Goal: Information Seeking & Learning: Learn about a topic

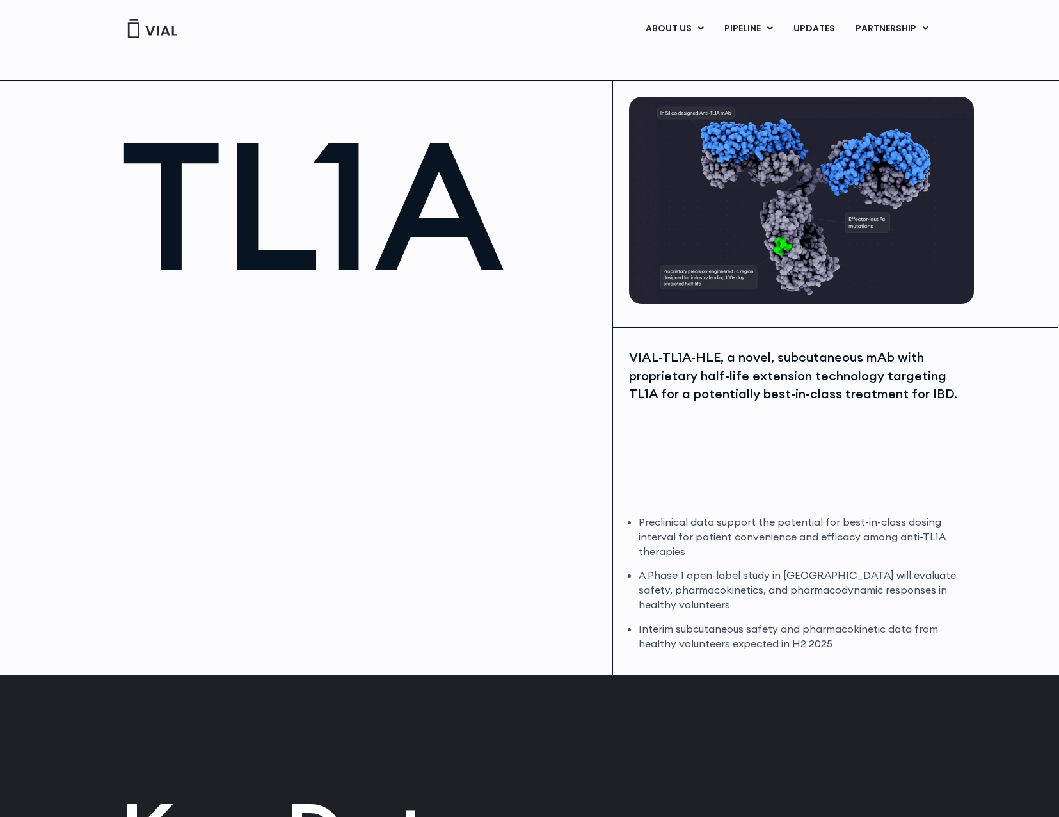
click at [154, 33] on img at bounding box center [152, 28] width 51 height 19
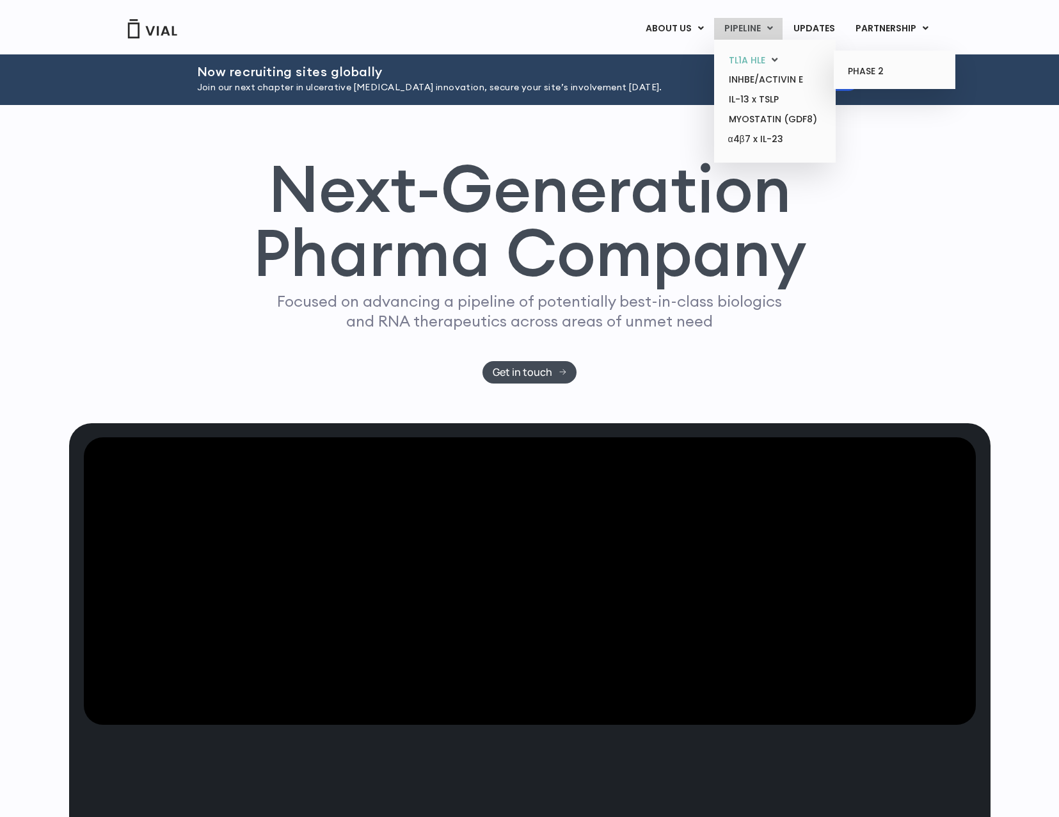
click at [758, 58] on link "TL1A HLE" at bounding box center [775, 61] width 112 height 20
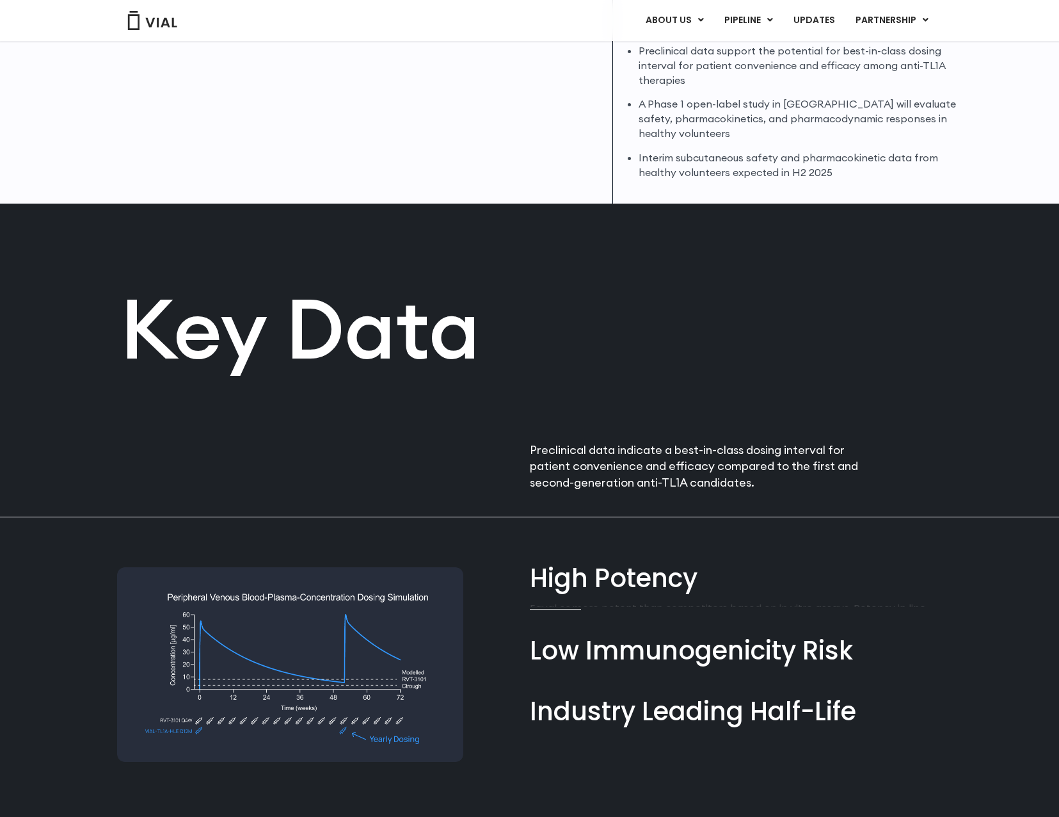
scroll to position [438, 0]
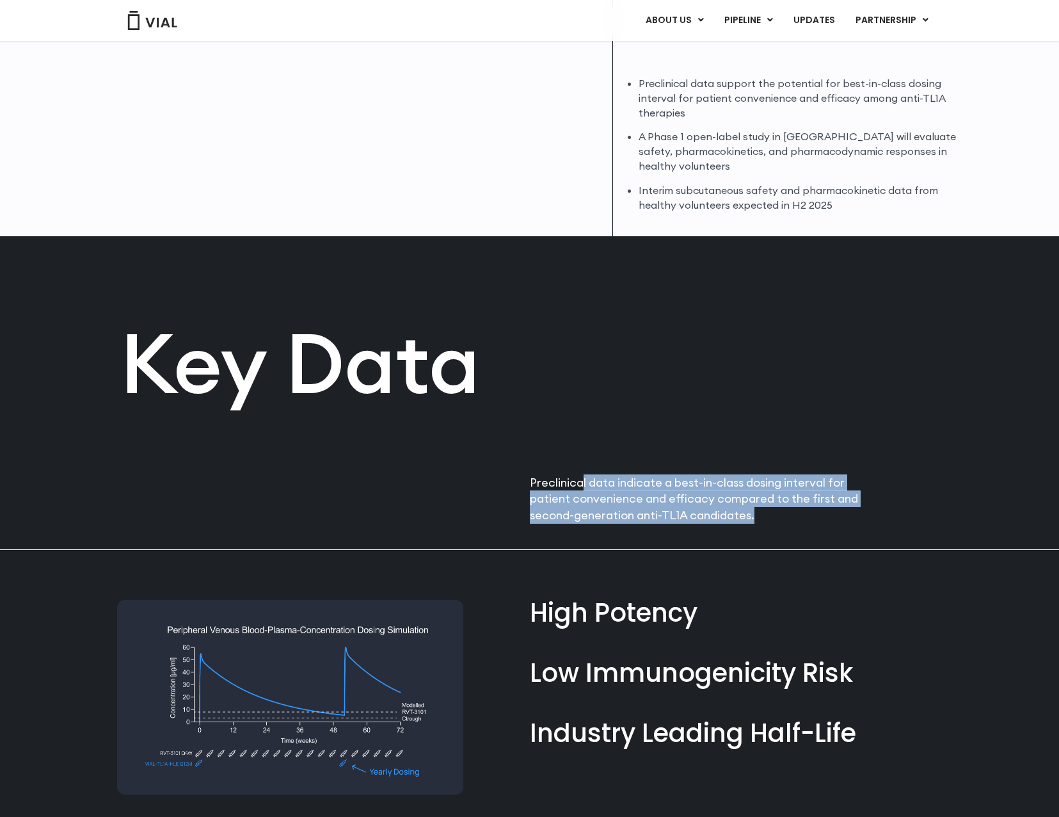
drag, startPoint x: 582, startPoint y: 479, endPoint x: 853, endPoint y: 514, distance: 273.6
click at [853, 514] on p "Preclinical data indicate a best-in-class dosing interval for patient convenien…" at bounding box center [700, 498] width 340 height 49
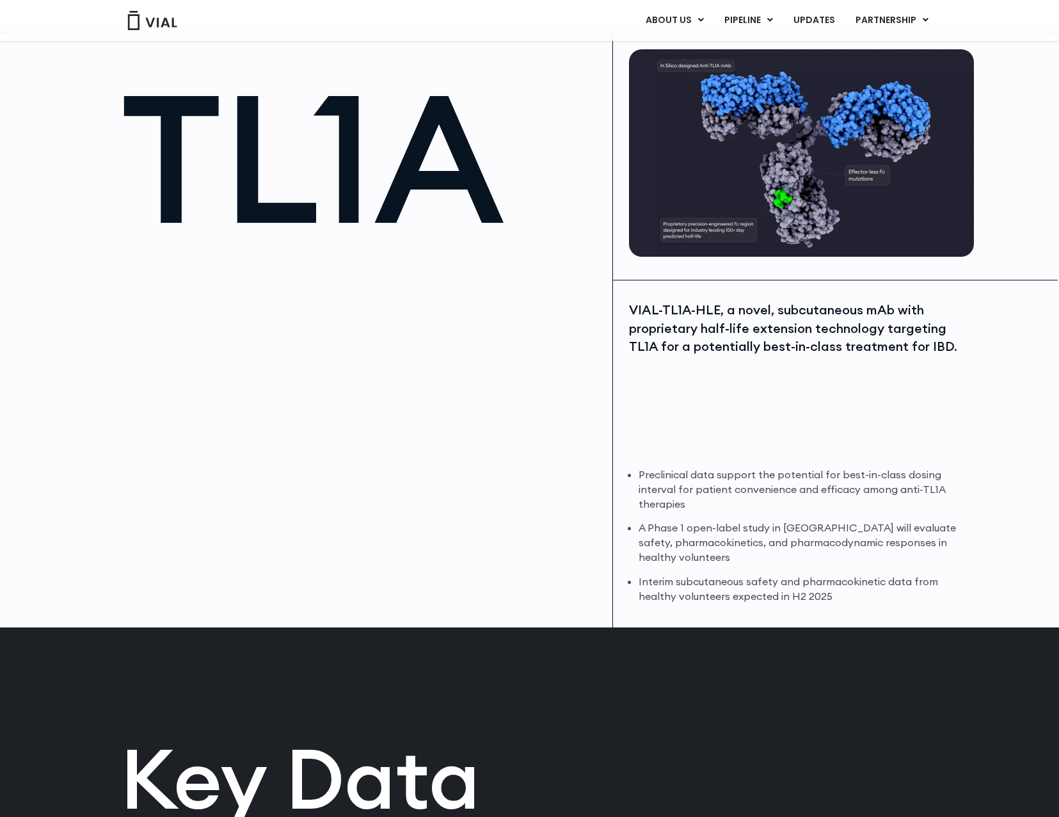
scroll to position [0, 0]
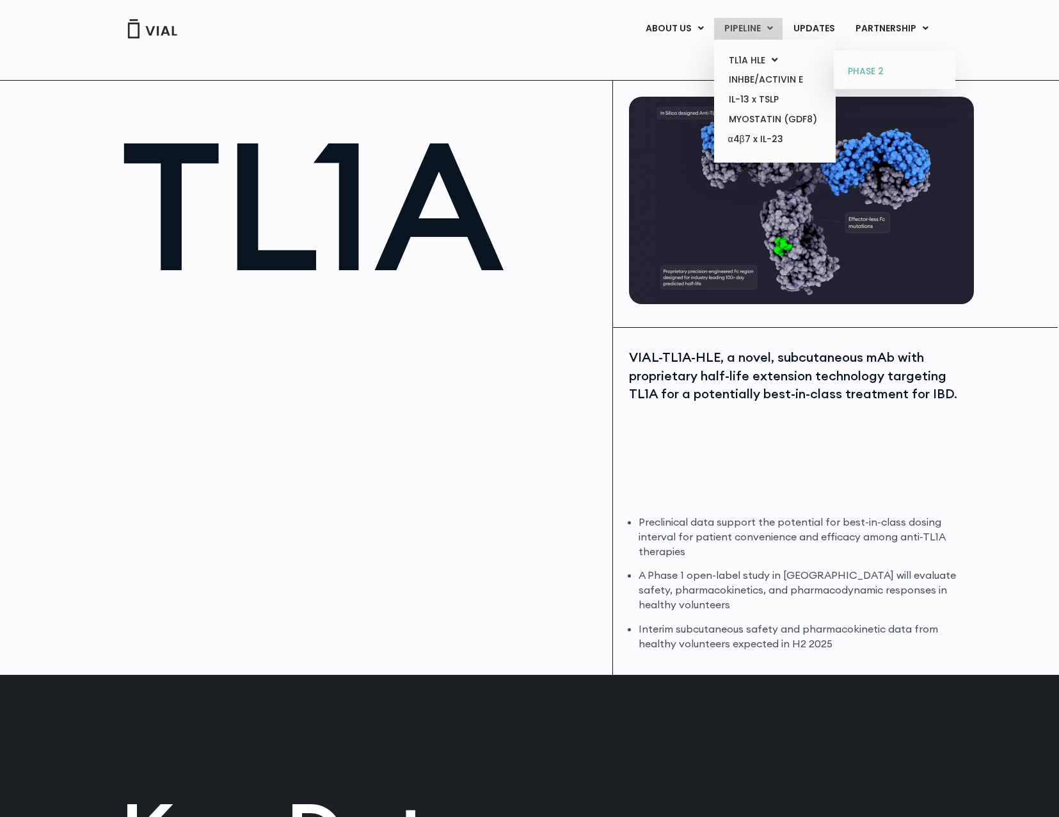
click at [869, 72] on link "PHASE 2" at bounding box center [894, 71] width 112 height 20
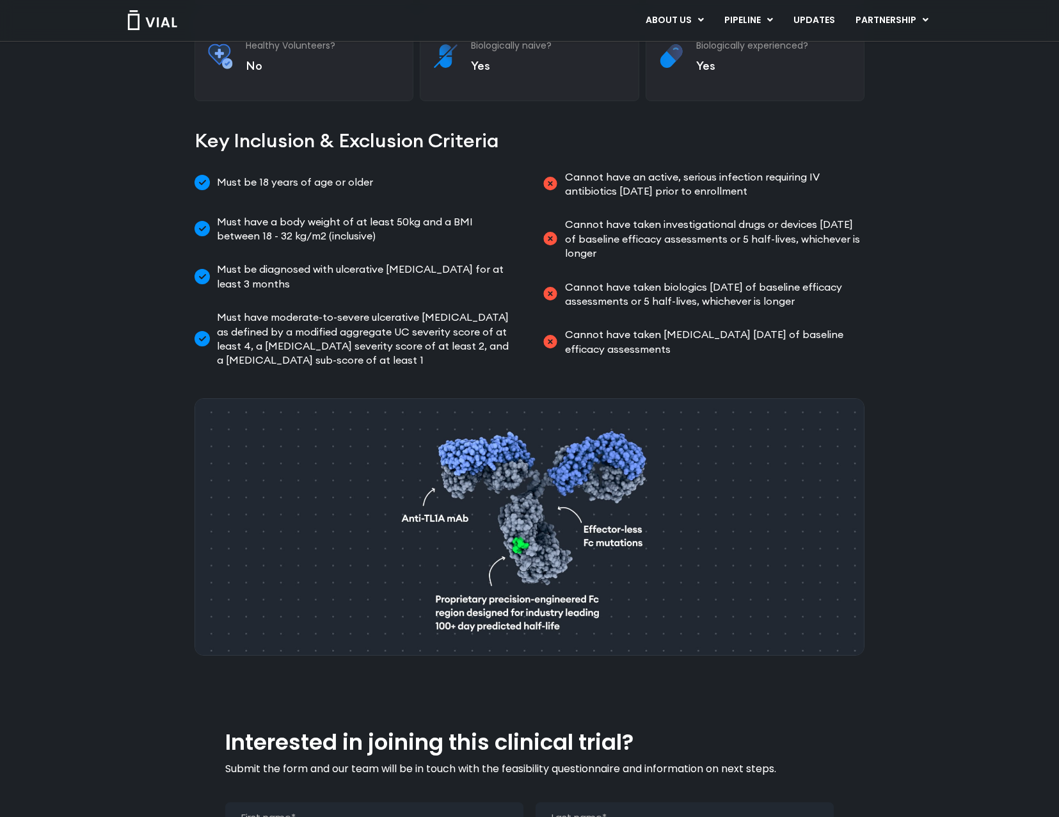
scroll to position [557, 0]
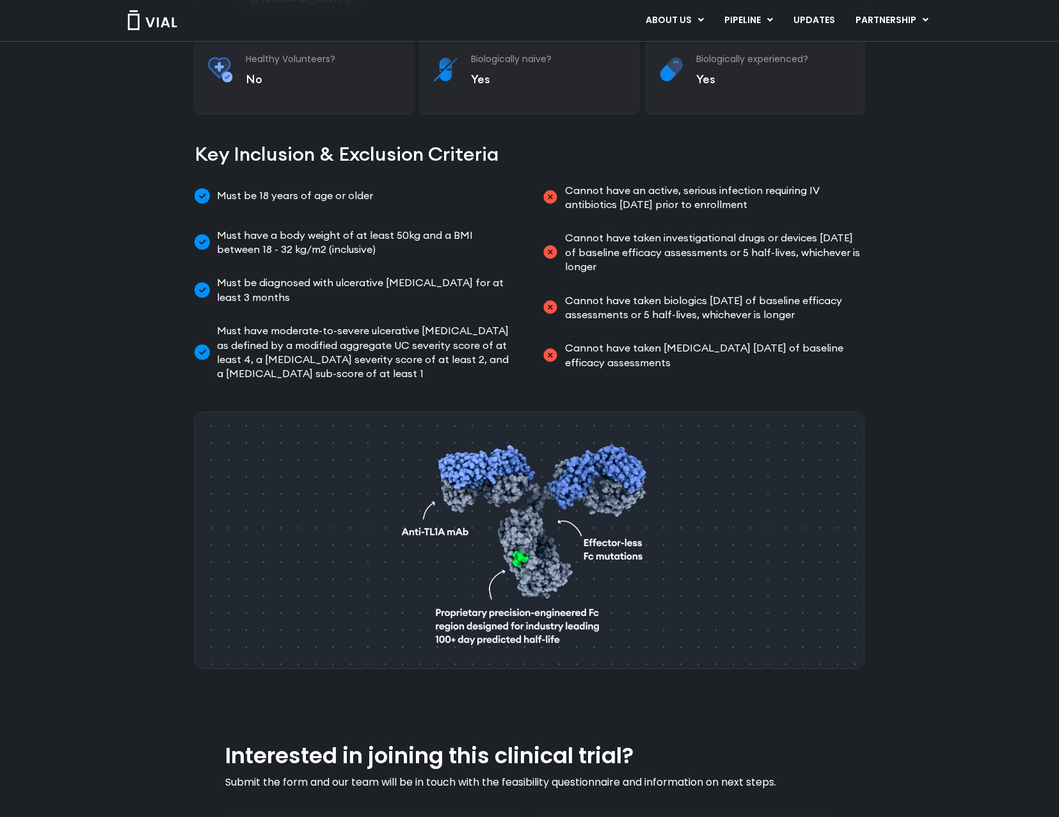
drag, startPoint x: 632, startPoint y: 210, endPoint x: 851, endPoint y: 337, distance: 253.7
click at [851, 337] on ul "Cannot have an active, serious infection requiring IV antibiotics [DATE] prior …" at bounding box center [704, 276] width 323 height 197
